Goal: Transaction & Acquisition: Purchase product/service

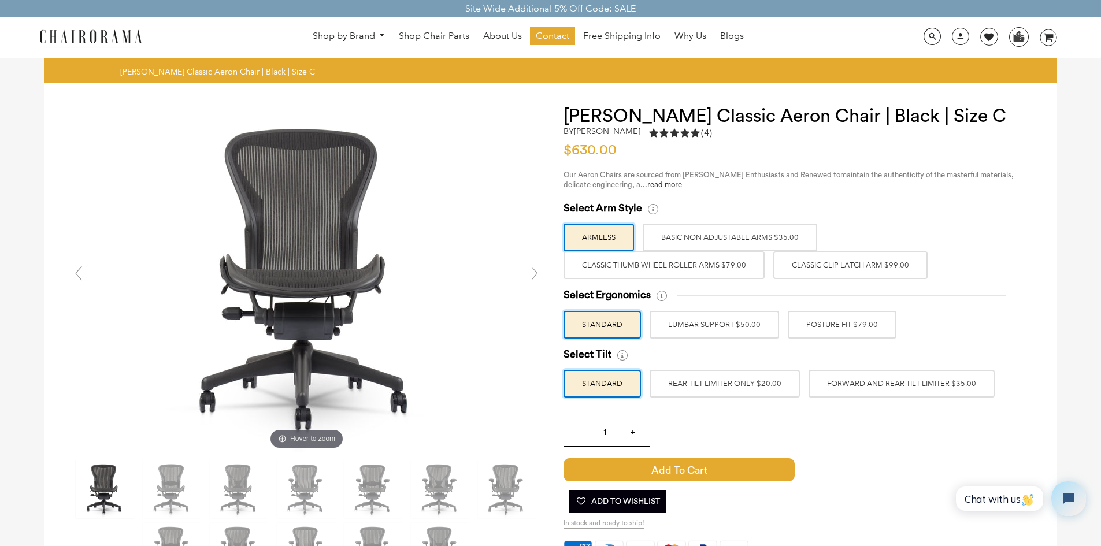
click at [729, 232] on label "BASIC NON ADJUSTABLE ARMS $35.00" at bounding box center [730, 238] width 175 height 28
click at [0, 0] on input "BASIC NON ADJUSTABLE ARMS $35.00" at bounding box center [0, 0] width 0 height 0
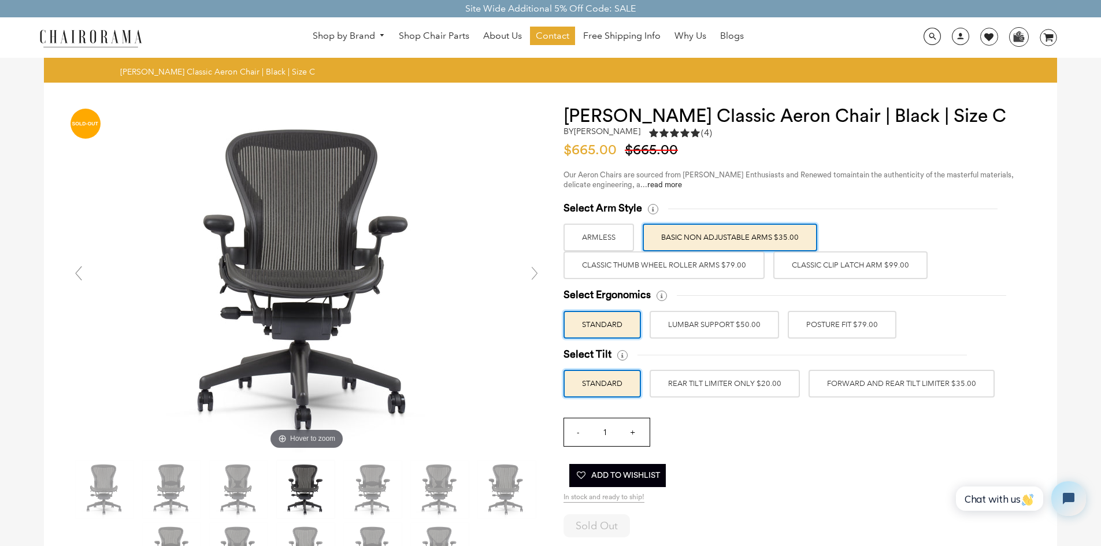
click at [713, 269] on label "Classic Thumb Wheel Roller Arms $79.00" at bounding box center [664, 265] width 201 height 28
click at [0, 0] on input "Classic Thumb Wheel Roller Arms $79.00" at bounding box center [0, 0] width 0 height 0
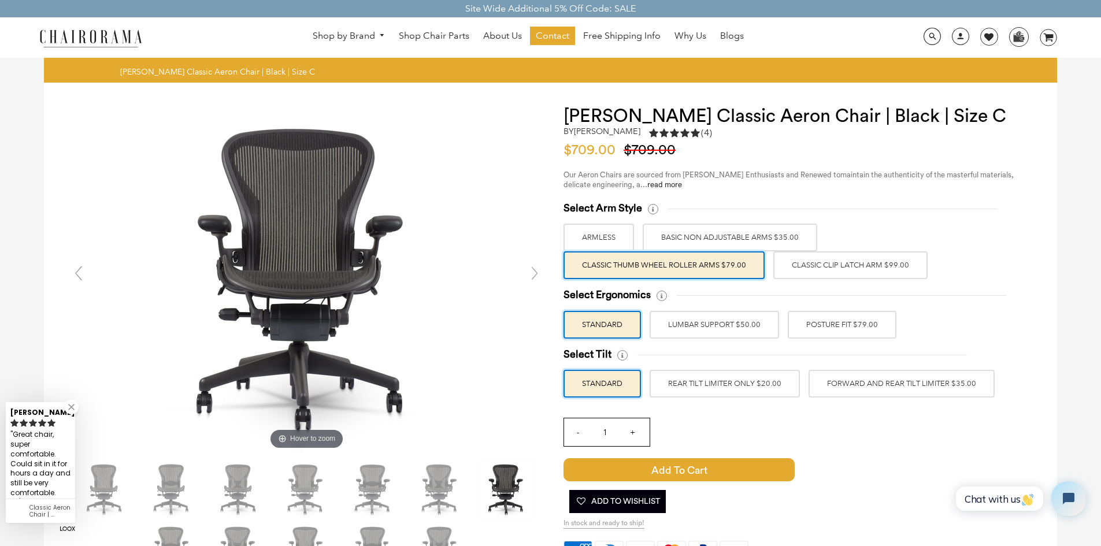
click at [742, 329] on label "LUMBAR SUPPORT $50.00" at bounding box center [714, 325] width 129 height 28
click at [0, 0] on input "LUMBAR SUPPORT $50.00" at bounding box center [0, 0] width 0 height 0
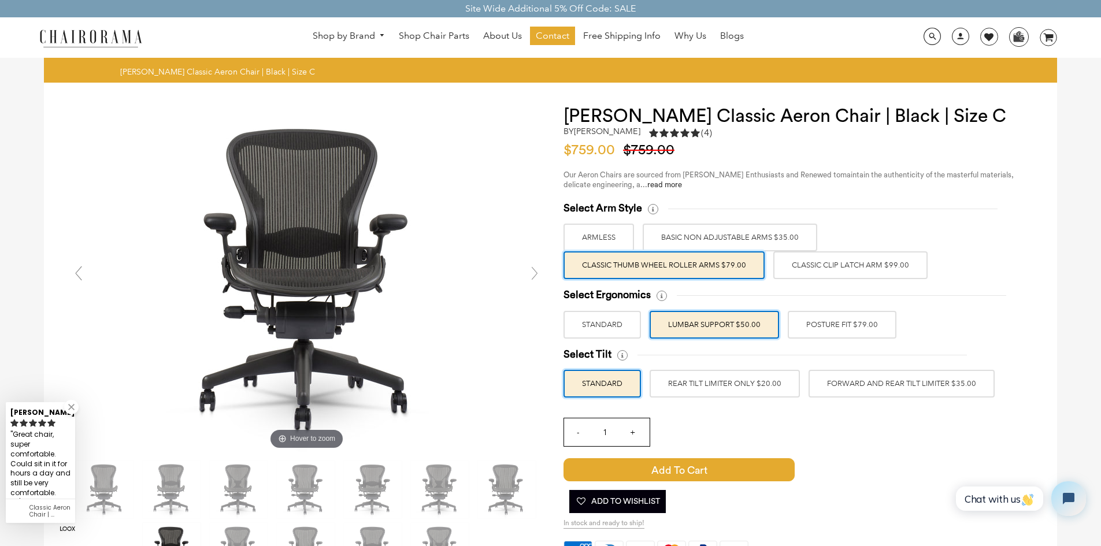
click at [832, 325] on label "POSTURE FIT $79.00" at bounding box center [842, 325] width 109 height 28
click at [0, 0] on input "POSTURE FIT $79.00" at bounding box center [0, 0] width 0 height 0
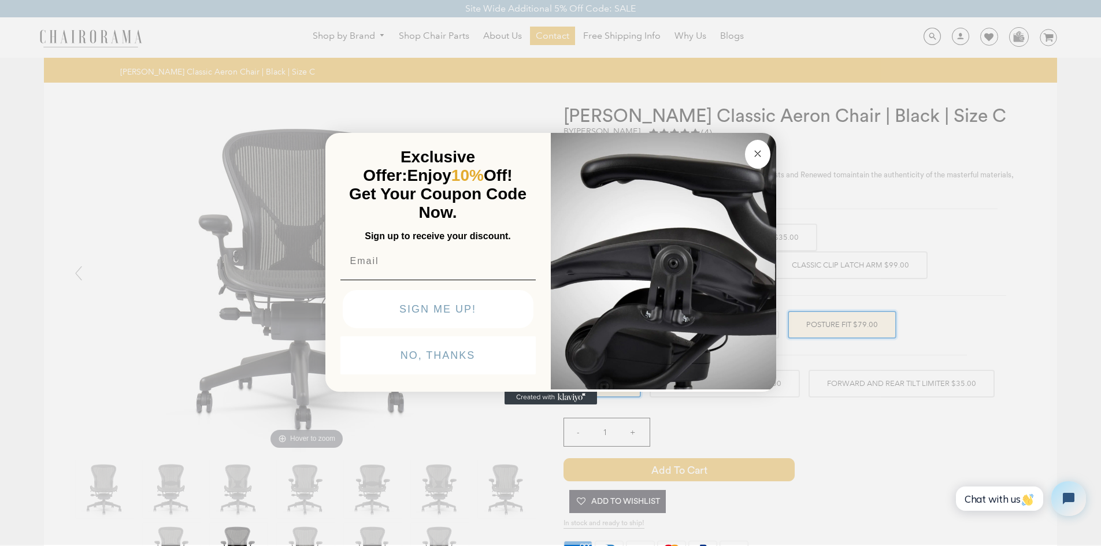
click at [760, 160] on circle "Close dialog" at bounding box center [757, 153] width 13 height 13
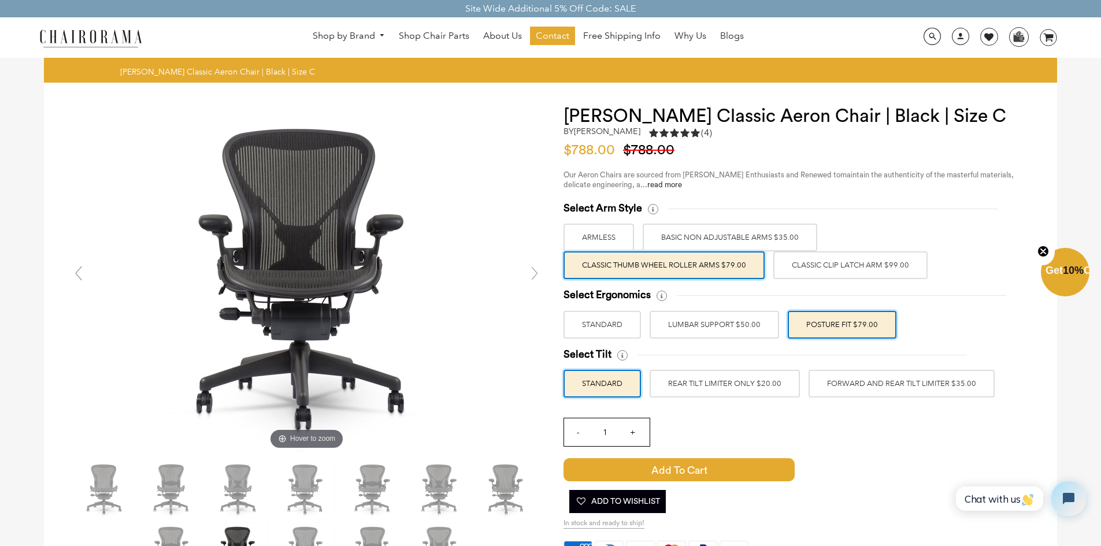
scroll to position [58, 0]
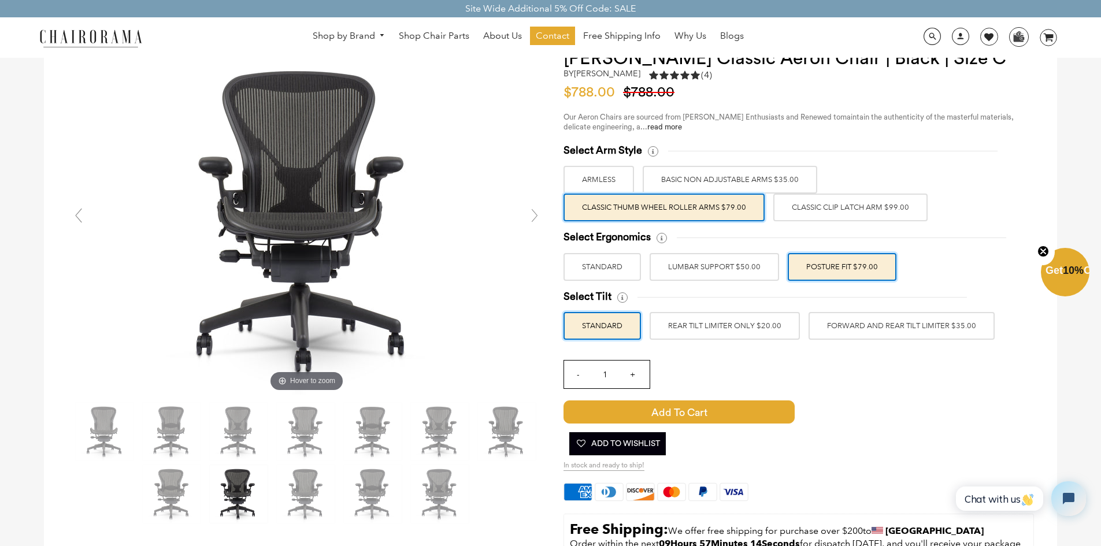
click at [733, 329] on label "REAR TILT LIMITER ONLY $20.00" at bounding box center [725, 326] width 150 height 28
click at [0, 0] on input "REAR TILT LIMITER ONLY $20.00" at bounding box center [0, 0] width 0 height 0
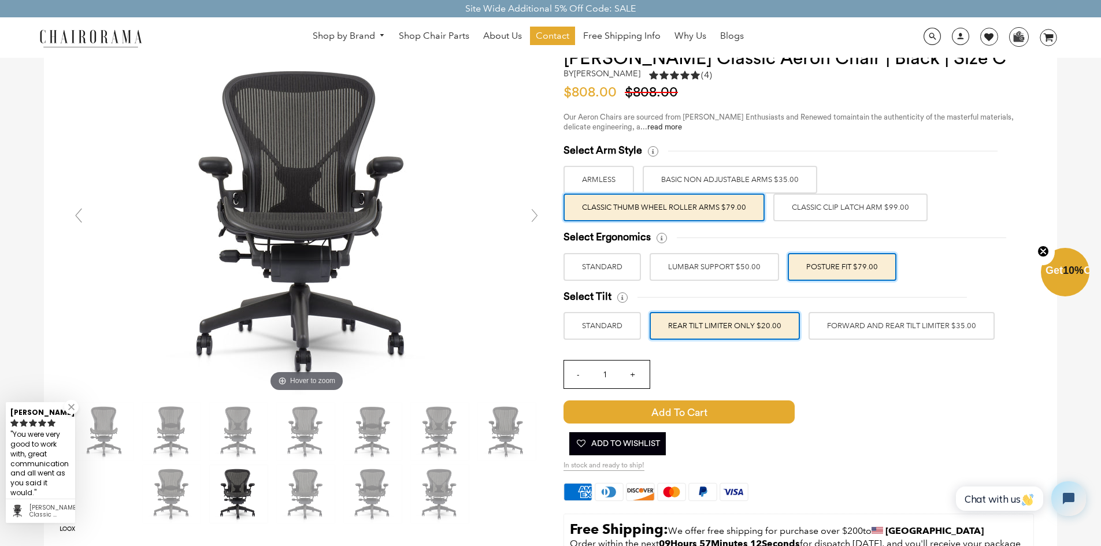
click at [883, 321] on label "FORWARD AND REAR TILT LIMITER $35.00" at bounding box center [902, 326] width 186 height 28
click at [0, 0] on input "FORWARD AND REAR TILT LIMITER $35.00" at bounding box center [0, 0] width 0 height 0
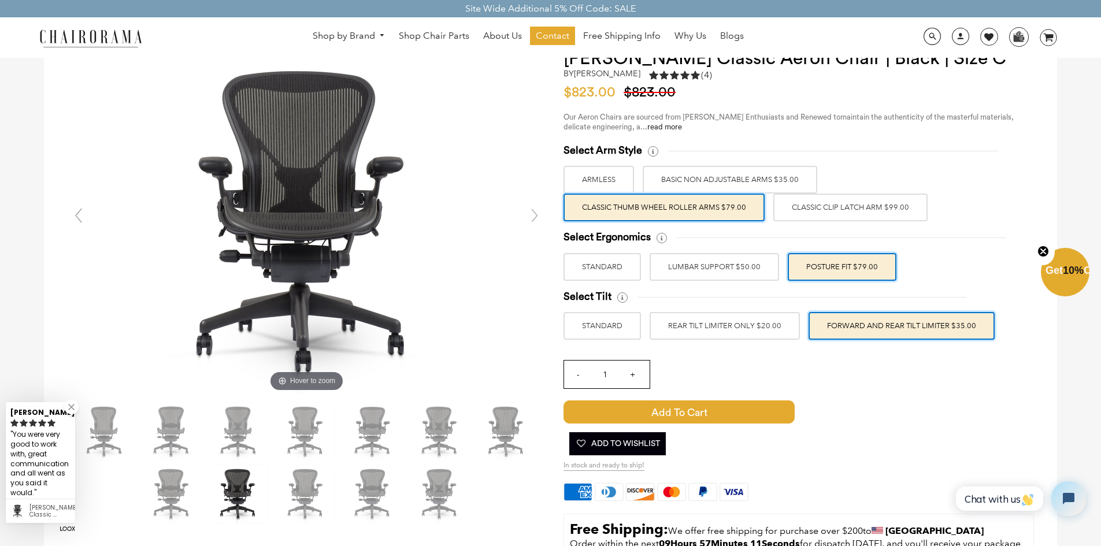
click at [761, 331] on label "REAR TILT LIMITER ONLY $20.00" at bounding box center [725, 326] width 150 height 28
click at [0, 0] on input "REAR TILT LIMITER ONLY $20.00" at bounding box center [0, 0] width 0 height 0
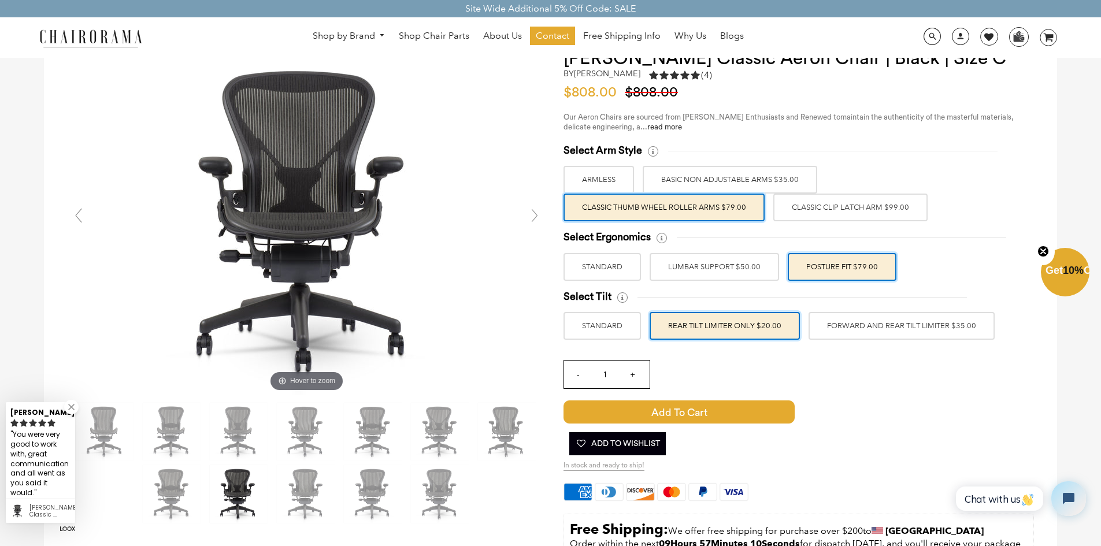
click at [879, 325] on label "FORWARD AND REAR TILT LIMITER $35.00" at bounding box center [902, 326] width 186 height 28
click at [0, 0] on input "FORWARD AND REAR TILT LIMITER $35.00" at bounding box center [0, 0] width 0 height 0
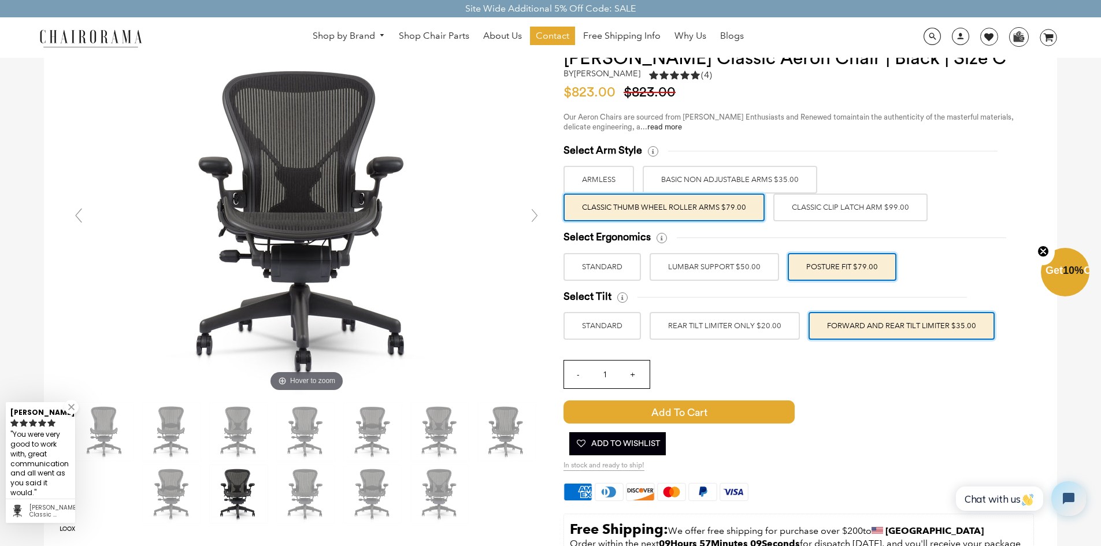
click at [772, 329] on label "REAR TILT LIMITER ONLY $20.00" at bounding box center [725, 326] width 150 height 28
click at [0, 0] on input "REAR TILT LIMITER ONLY $20.00" at bounding box center [0, 0] width 0 height 0
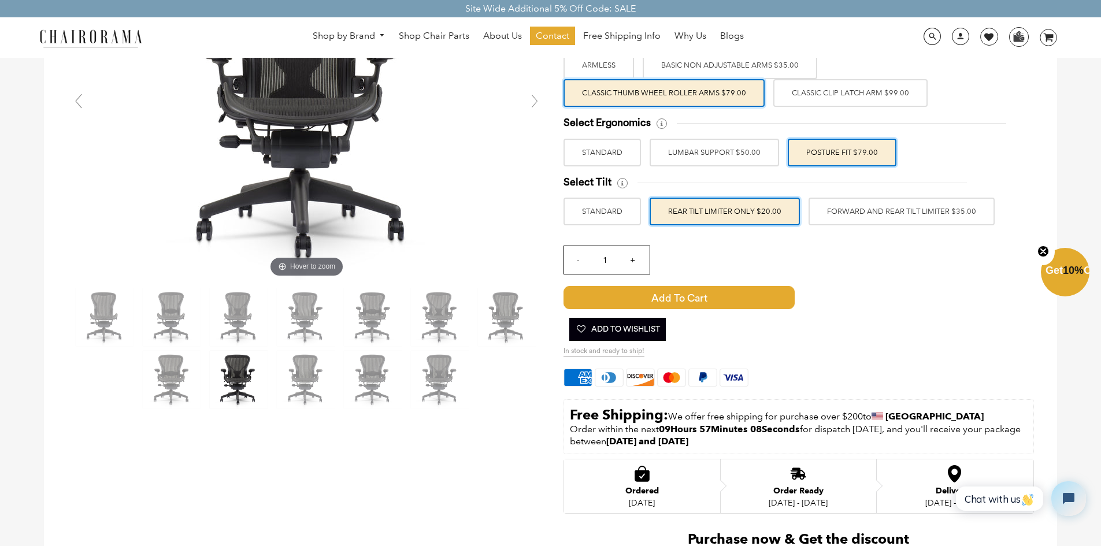
scroll to position [173, 0]
